Goal: Complete application form

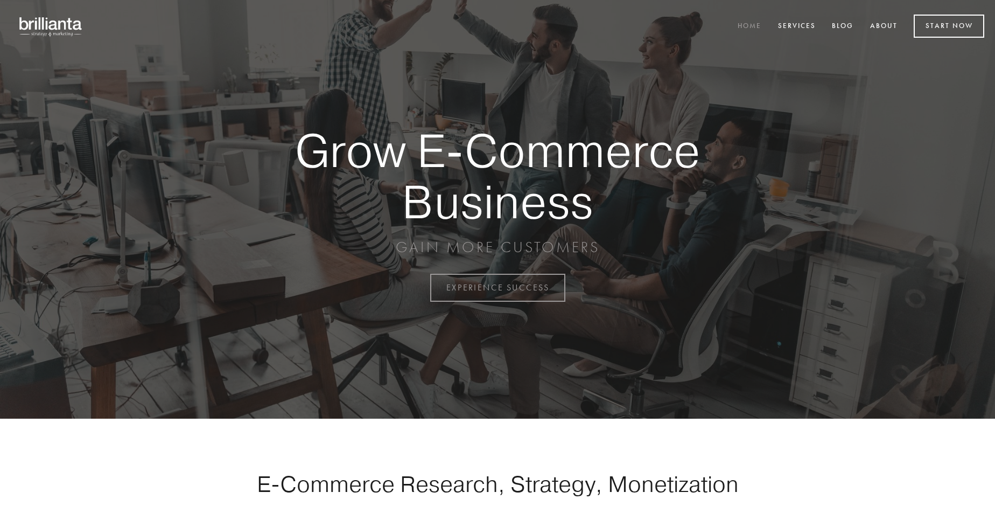
scroll to position [2823, 0]
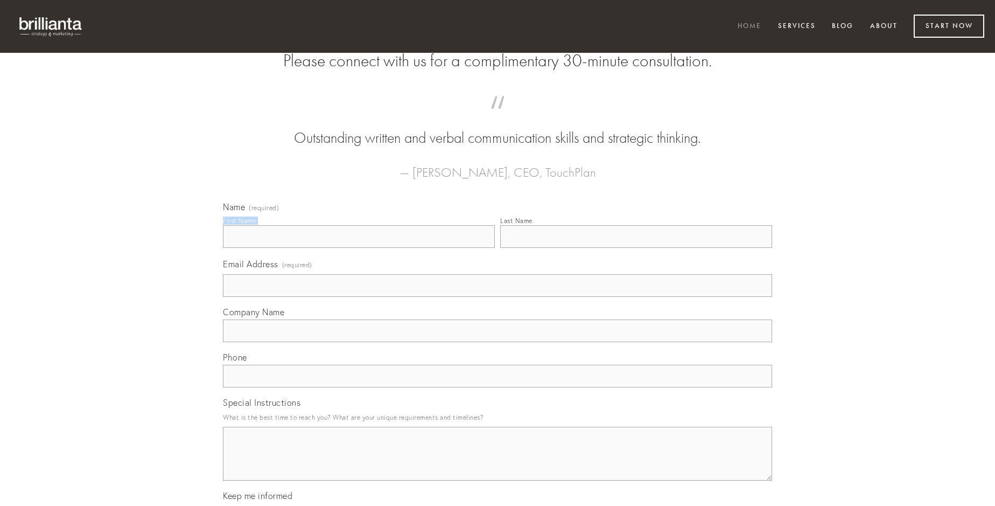
type input "[PERSON_NAME]"
click at [636, 248] on input "Last Name" at bounding box center [636, 236] width 272 height 23
type input "[PERSON_NAME]"
click at [498, 297] on input "Email Address (required)" at bounding box center [497, 285] width 549 height 23
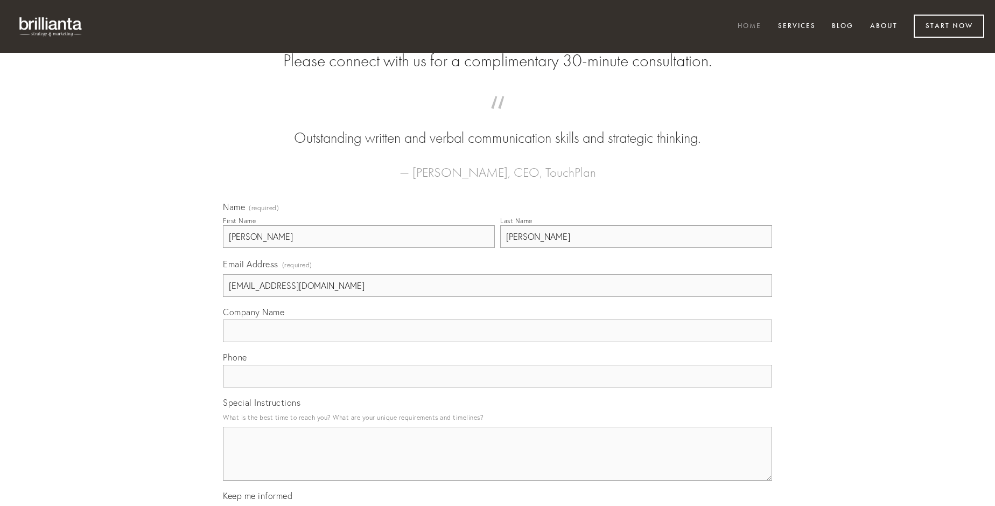
type input "[EMAIL_ADDRESS][DOMAIN_NAME]"
click at [498, 342] on input "Company Name" at bounding box center [497, 330] width 549 height 23
type input "testimonium"
click at [498, 387] on input "text" at bounding box center [497, 376] width 549 height 23
click at [498, 463] on textarea "Special Instructions" at bounding box center [497, 454] width 549 height 54
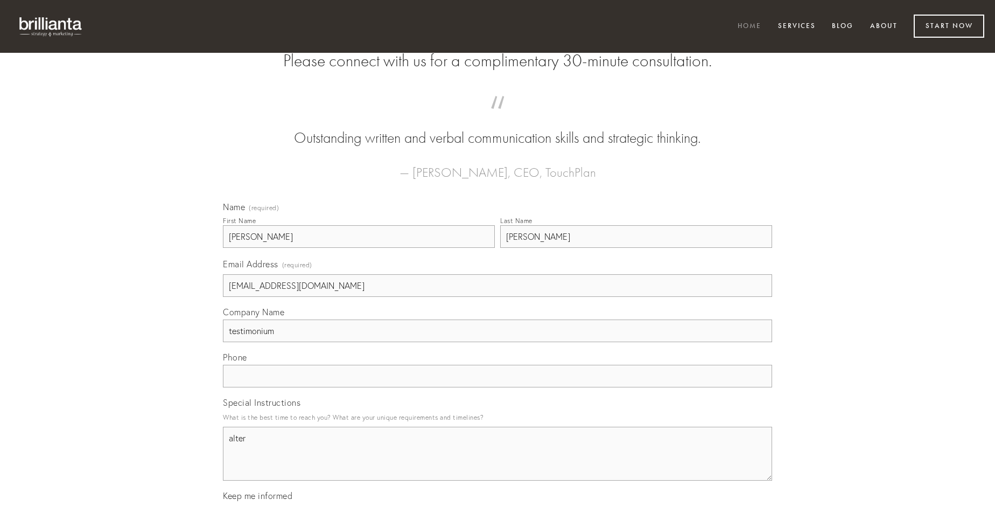
type textarea "alter"
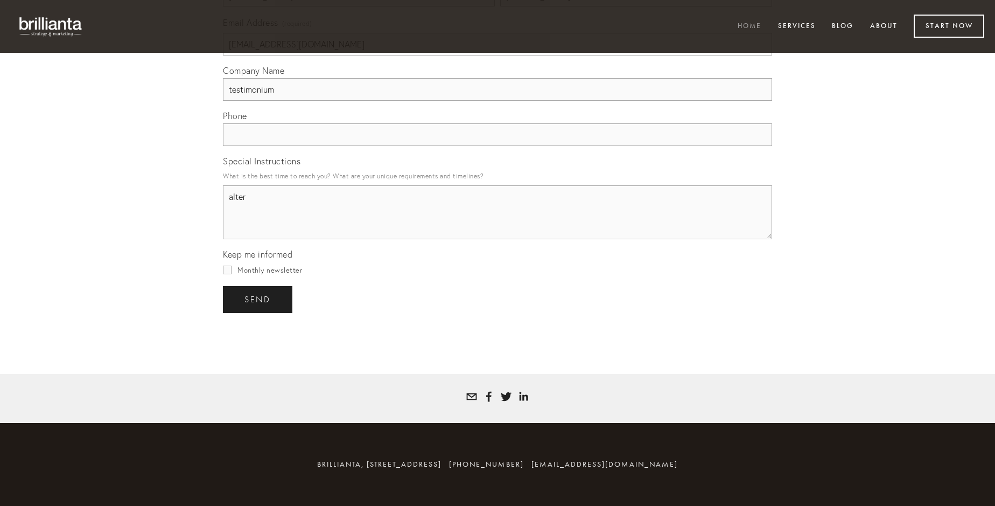
click at [258, 299] on span "send" at bounding box center [257, 300] width 26 height 10
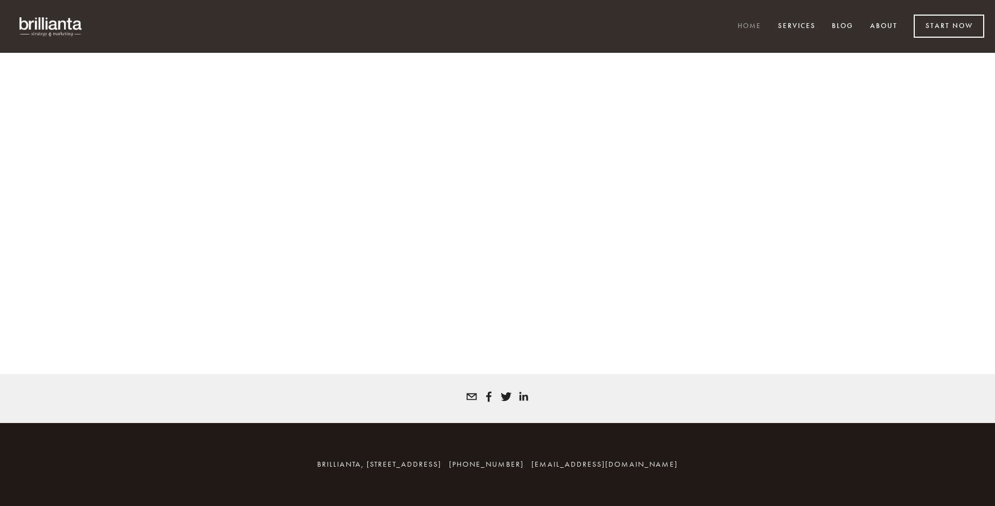
scroll to position [2808, 0]
